Goal: Navigation & Orientation: Understand site structure

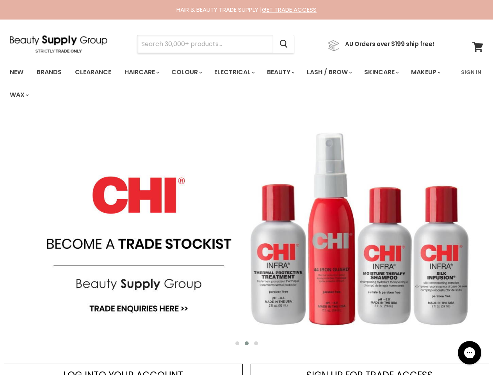
click at [208, 44] on input "Search" at bounding box center [205, 44] width 136 height 18
click at [288, 44] on icon "Search" at bounding box center [284, 44] width 8 height 8
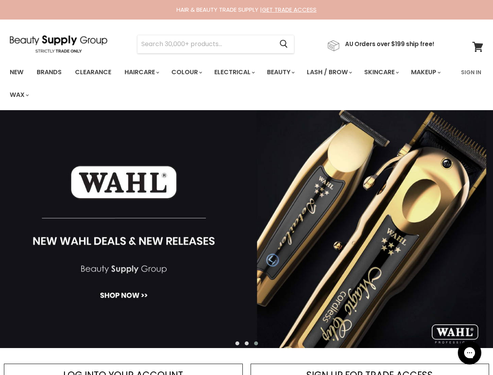
click at [144, 72] on link "Haircare" at bounding box center [141, 72] width 45 height 16
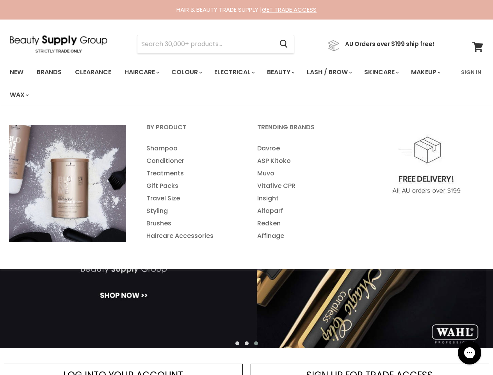
click at [191, 72] on link "Colour" at bounding box center [186, 72] width 41 height 16
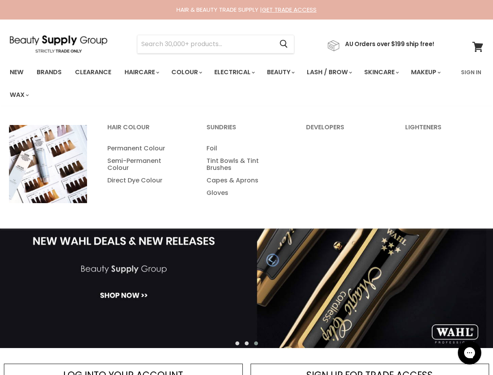
click at [240, 72] on link "Electrical" at bounding box center [234, 72] width 51 height 16
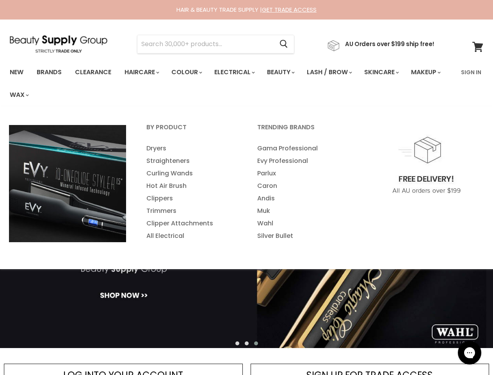
click at [287, 72] on link "Beauty" at bounding box center [280, 72] width 38 height 16
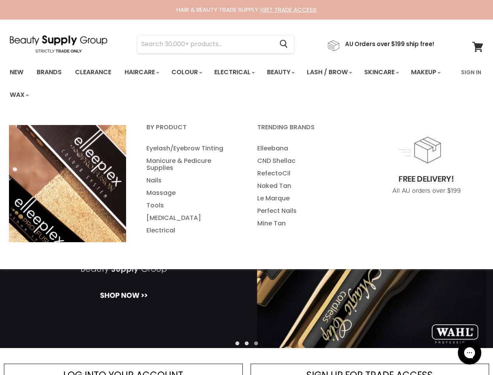
click at [338, 72] on link "Lash / Brow" at bounding box center [329, 72] width 56 height 16
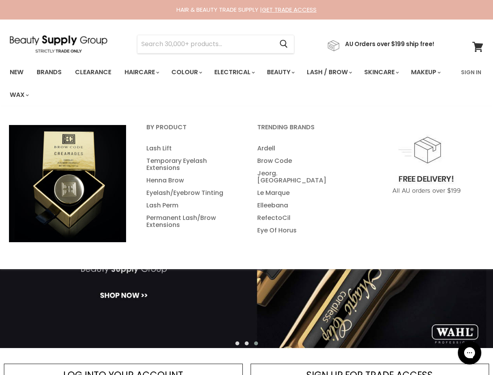
click at [392, 72] on link "Skincare" at bounding box center [381, 72] width 45 height 16
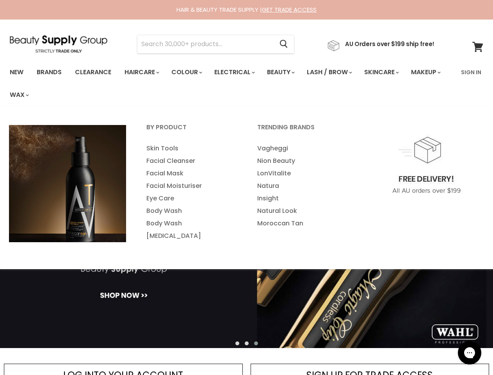
click at [405, 80] on link "Makeup" at bounding box center [425, 72] width 40 height 16
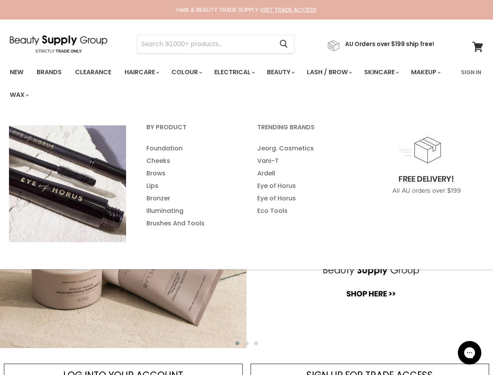
click at [34, 95] on link "Wax" at bounding box center [19, 95] width 30 height 16
